Goal: Task Accomplishment & Management: Manage account settings

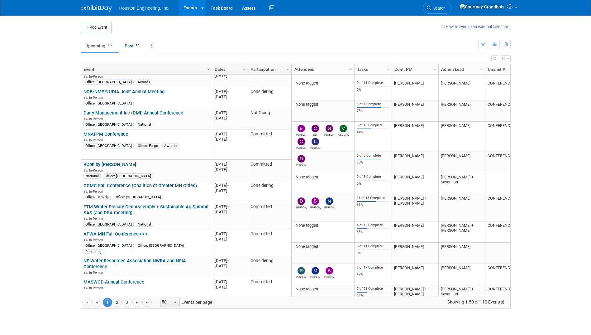
scroll to position [748, 0]
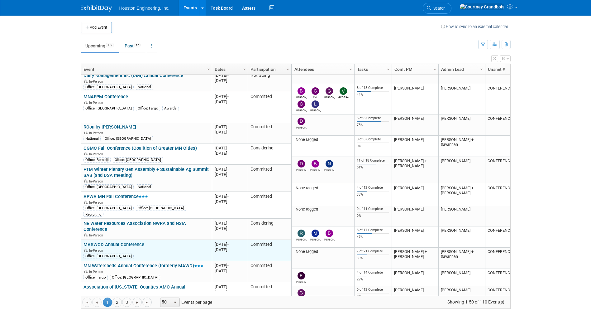
click at [118, 242] on link "MASWCD Annual Conference" at bounding box center [114, 245] width 61 height 6
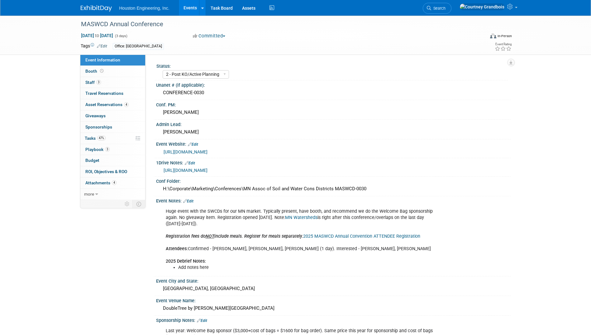
select select "2 - Post KO/Active Planning"
select select "Pending"
select select "Environmental"
click at [92, 137] on span "Tasks 47%" at bounding box center [95, 138] width 21 height 5
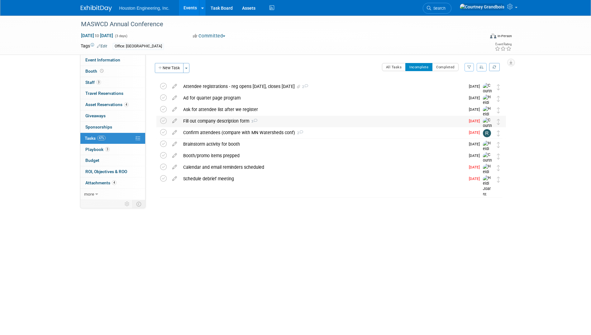
click at [213, 125] on div "Fill out company description form 3" at bounding box center [322, 121] width 285 height 11
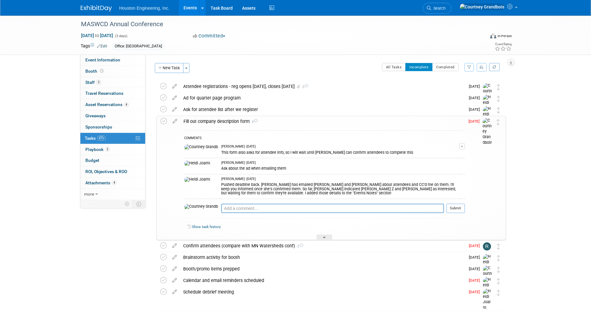
click at [211, 120] on div "Fill out company description form 3" at bounding box center [323, 121] width 285 height 11
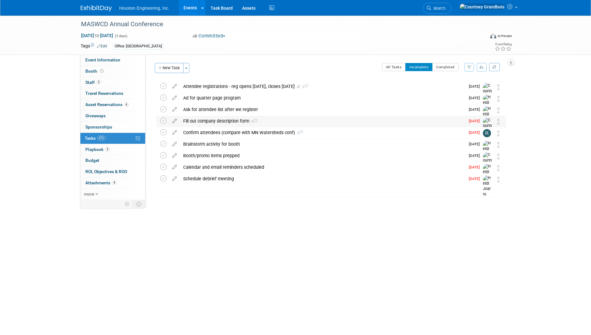
click at [211, 122] on div "Fill out company description form 3" at bounding box center [322, 121] width 285 height 11
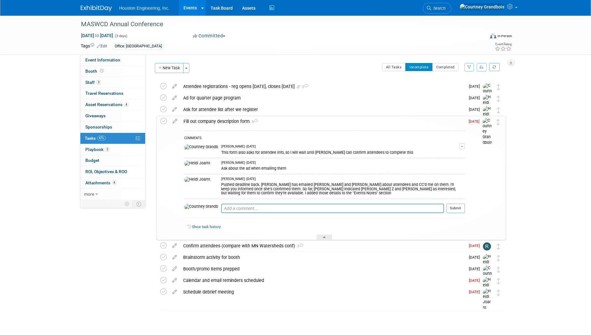
click at [215, 124] on div "Fill out company description form 3" at bounding box center [323, 121] width 285 height 11
